Goal: Task Accomplishment & Management: Manage account settings

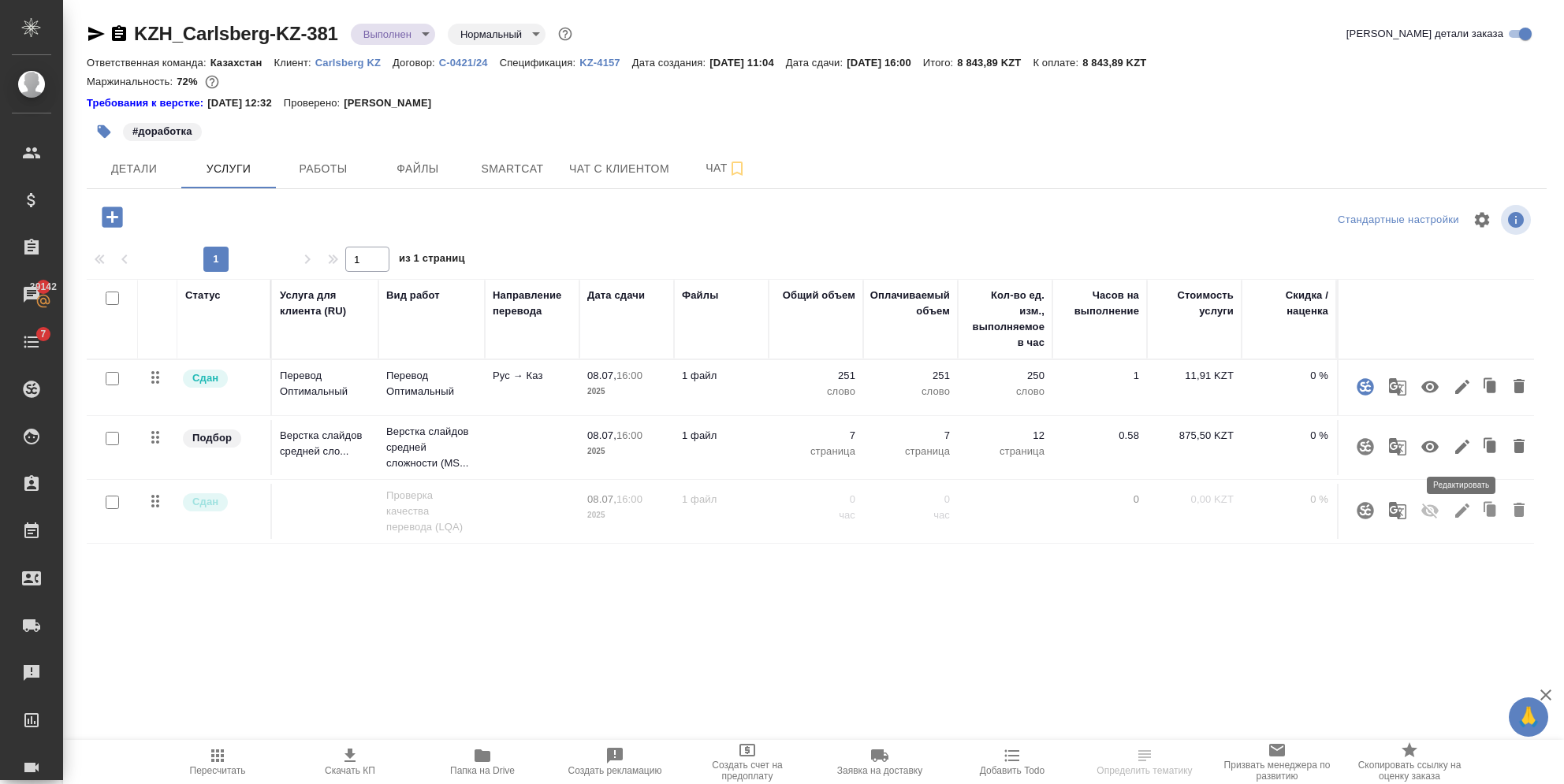
click at [1462, 449] on icon "button" at bounding box center [1462, 446] width 14 height 14
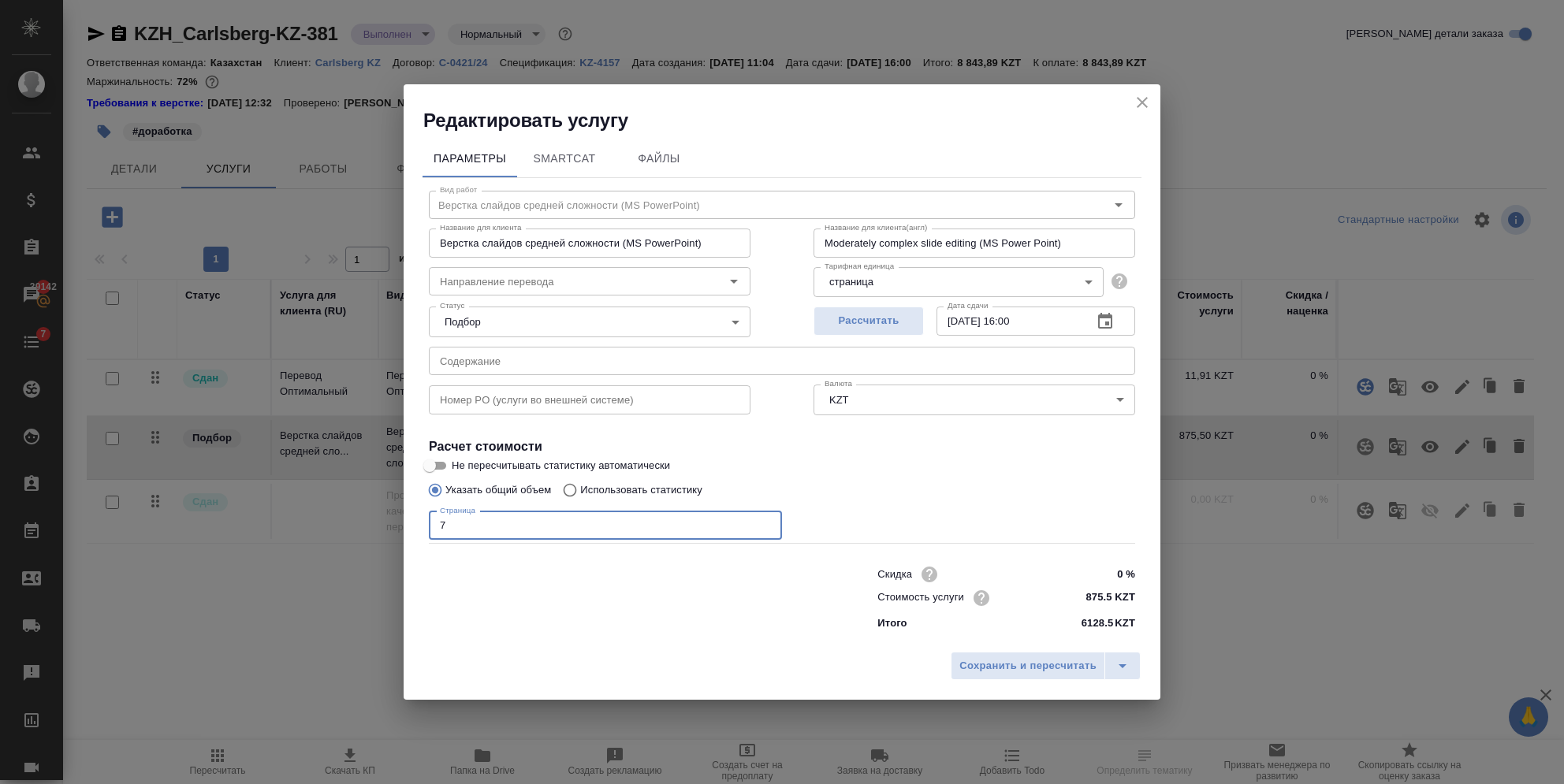
drag, startPoint x: 495, startPoint y: 522, endPoint x: 313, endPoint y: 509, distance: 182.5
click at [313, 509] on div "Редактировать услугу Параметры SmartCat Файлы Вид работ Верстка слайдов средней…" at bounding box center [782, 392] width 1564 height 784
type input "8"
click at [1038, 667] on span "Сохранить и пересчитать" at bounding box center [1028, 666] width 137 height 18
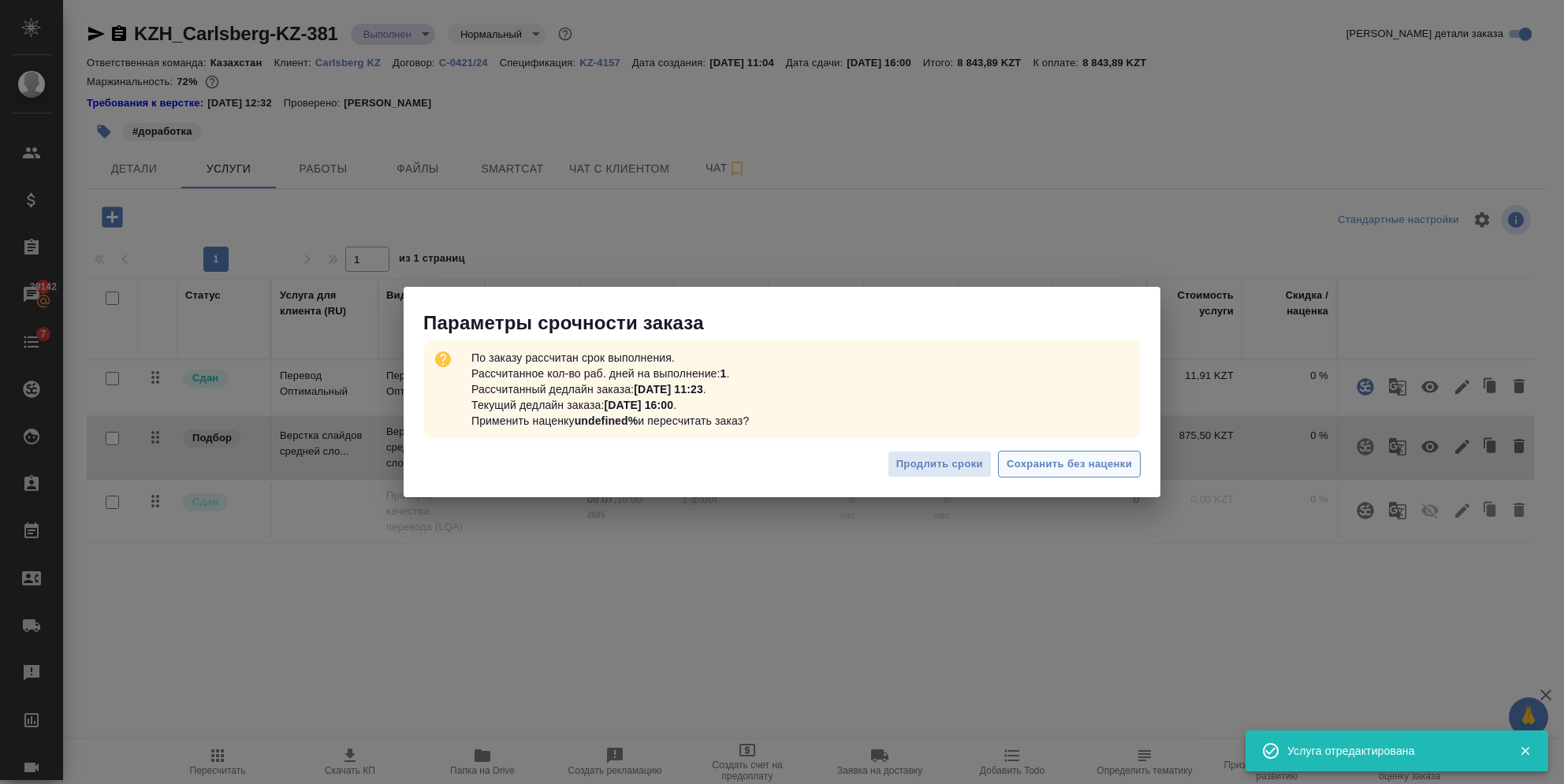
click at [1031, 463] on span "Сохранить без наценки" at bounding box center [1069, 465] width 125 height 18
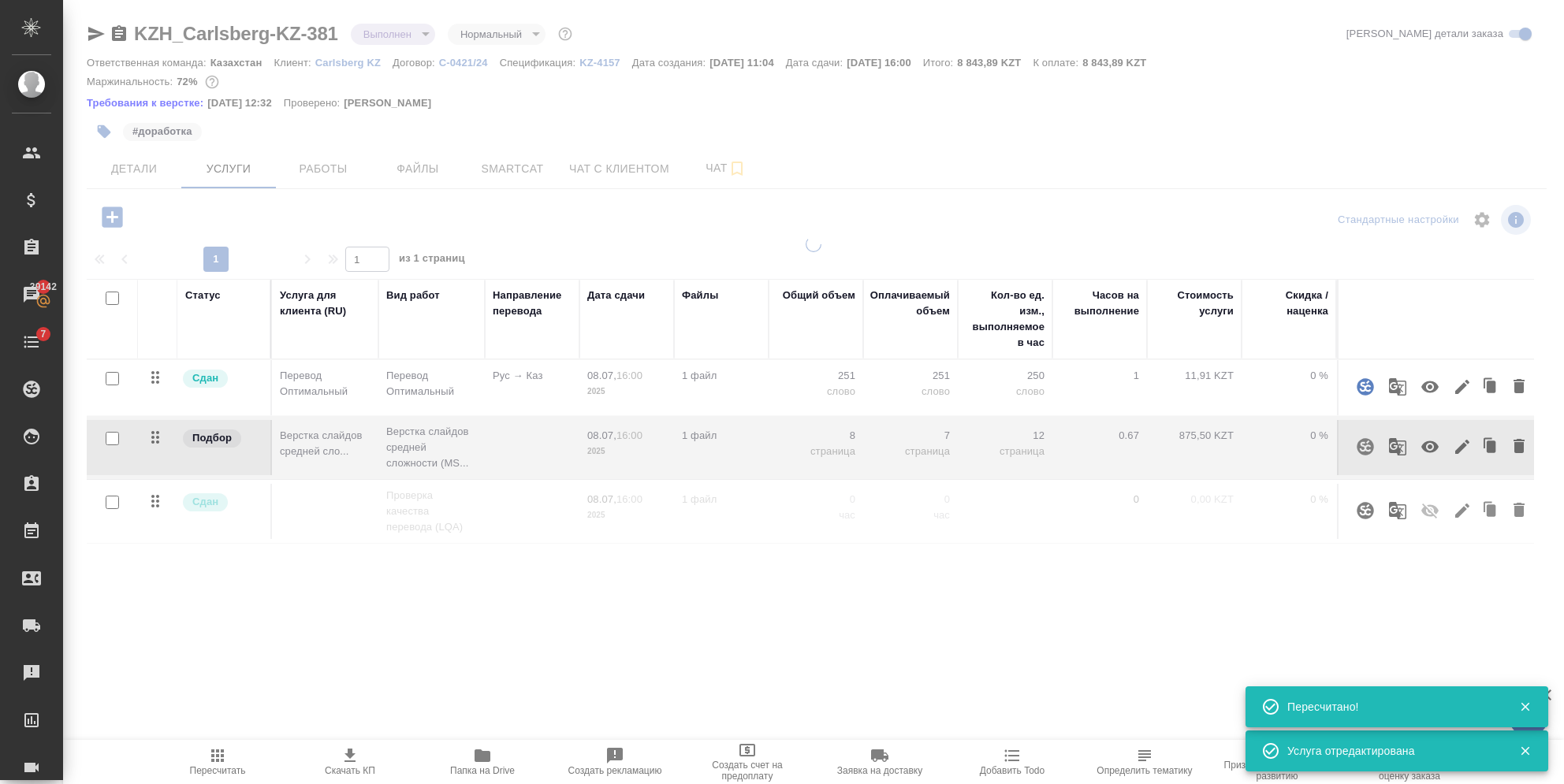
type input "urgent"
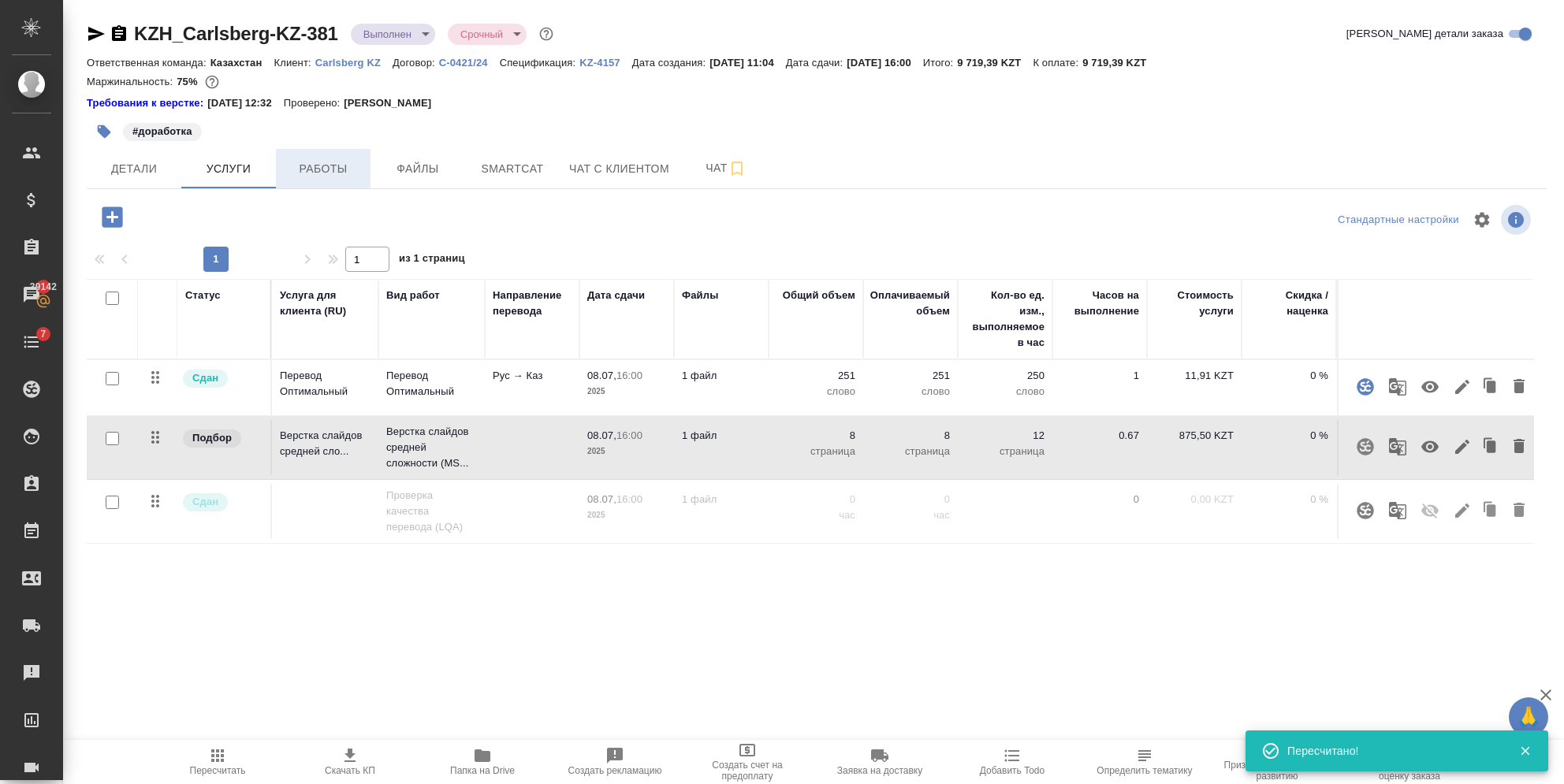
click at [333, 162] on span "Работы" at bounding box center [324, 168] width 76 height 20
